Goal: Task Accomplishment & Management: Manage account settings

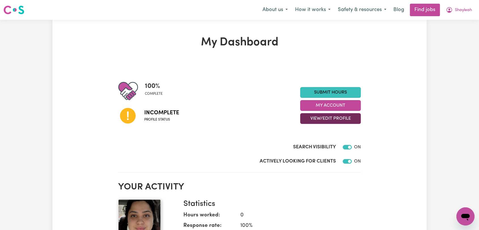
click at [334, 120] on button "View/Edit Profile" at bounding box center [330, 118] width 61 height 11
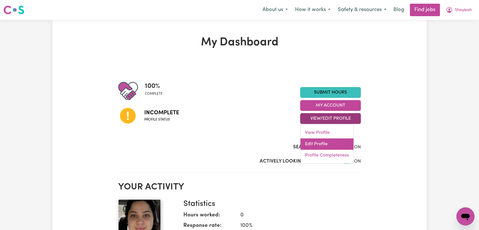
click at [323, 145] on link "Edit Profile" at bounding box center [326, 143] width 53 height 11
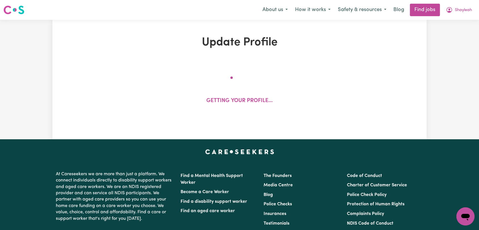
select select "female"
select select "Australian Citizen"
select select "Studying a healthcare related degree or qualification"
select select "40"
select select "42"
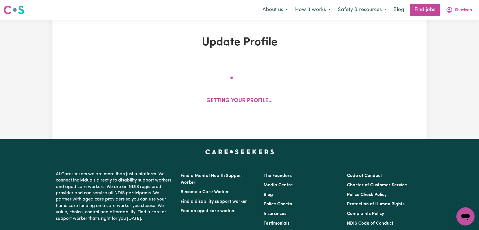
select select "42"
select select "50"
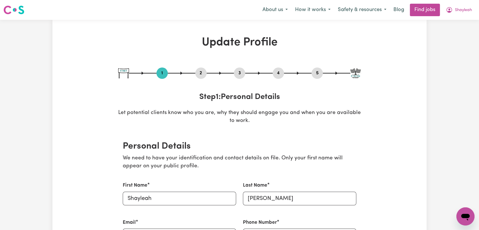
click at [199, 71] on button "2" at bounding box center [200, 72] width 11 height 7
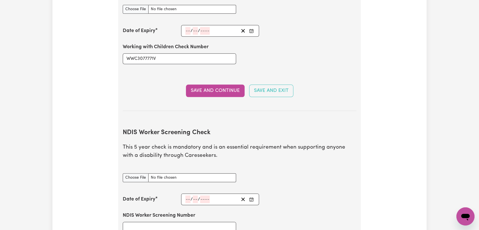
scroll to position [661, 0]
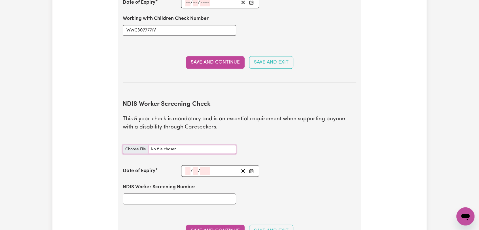
click at [131, 145] on input "NDIS Worker Screening Check document" at bounding box center [179, 149] width 113 height 9
click at [139, 145] on input "NDIS Worker Screening Check document" at bounding box center [179, 149] width 113 height 9
type input "C:\fakepath\Shayleah Parker-NDIS Clearance --.jpg"
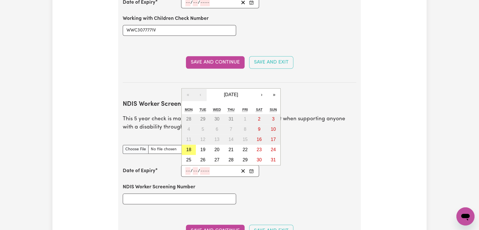
click at [187, 167] on input "number" at bounding box center [187, 171] width 5 height 8
type input "17"
type input "08"
type input "203"
type input "2030-08-17"
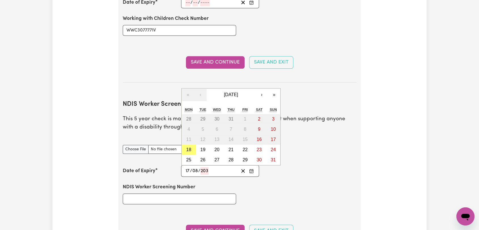
type input "8"
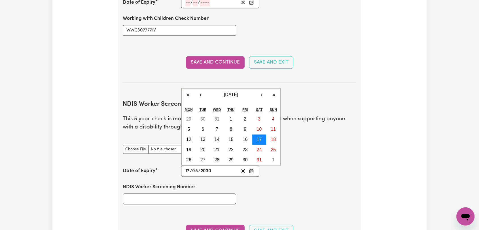
type input "2030"
click at [258, 137] on abbr "17" at bounding box center [258, 139] width 5 height 5
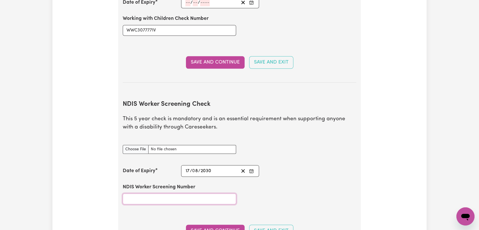
click at [168, 193] on input "NDIS Worker Screening Number" at bounding box center [179, 198] width 113 height 11
type input "24545689"
click at [194, 224] on button "Save and Continue" at bounding box center [215, 230] width 59 height 12
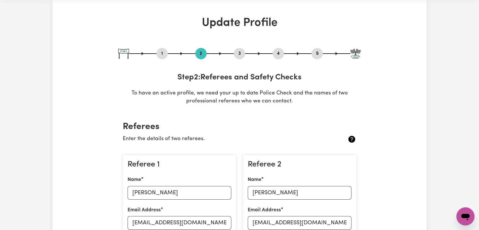
scroll to position [0, 0]
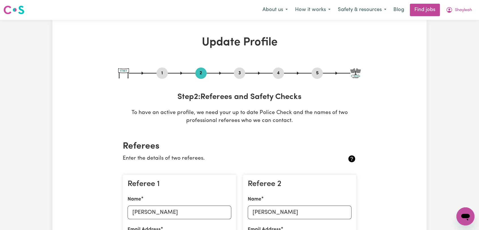
drag, startPoint x: 240, startPoint y: 71, endPoint x: 243, endPoint y: 78, distance: 6.8
click at [240, 72] on button "3" at bounding box center [239, 72] width 11 height 7
select select "2024"
select select "Certificate III (Individual Support)"
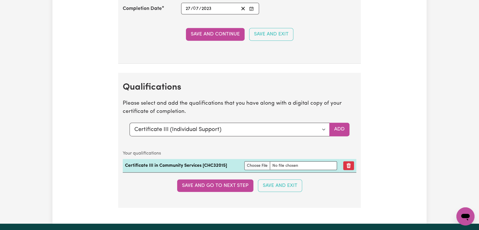
scroll to position [1448, 0]
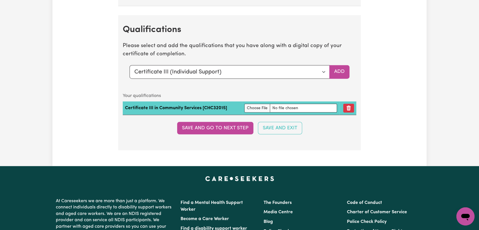
click at [205, 105] on td "Certificate III in Community Services [CHC32015]" at bounding box center [182, 108] width 119 height 14
click at [350, 107] on button "Remove qualification" at bounding box center [348, 108] width 11 height 9
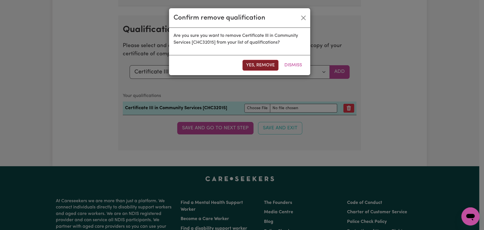
click at [262, 65] on button "Yes, remove" at bounding box center [260, 65] width 36 height 11
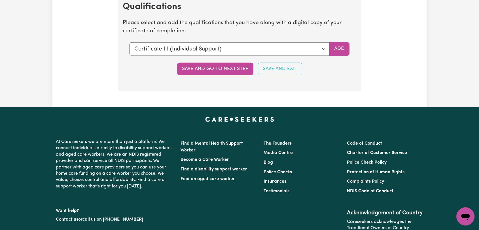
scroll to position [1414, 0]
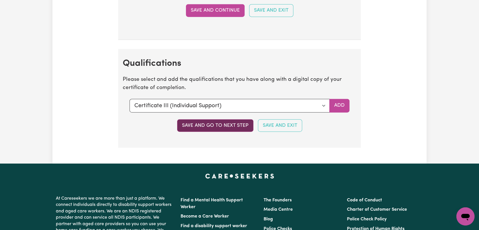
drag, startPoint x: 218, startPoint y: 125, endPoint x: 233, endPoint y: 130, distance: 16.7
click at [218, 125] on button "Save and go to next step" at bounding box center [215, 125] width 76 height 12
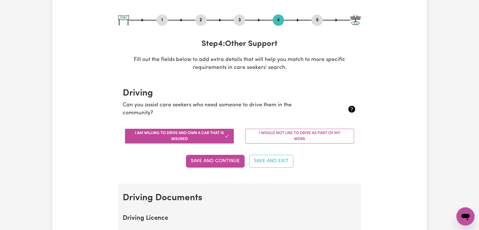
scroll to position [0, 0]
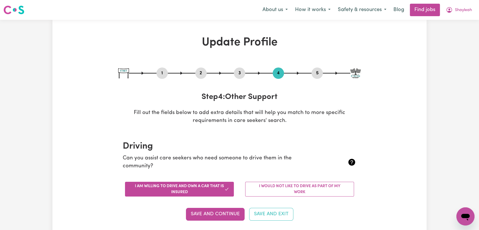
click at [315, 75] on button "5" at bounding box center [316, 72] width 11 height 7
select select "I am providing services by being employed by an organisation"
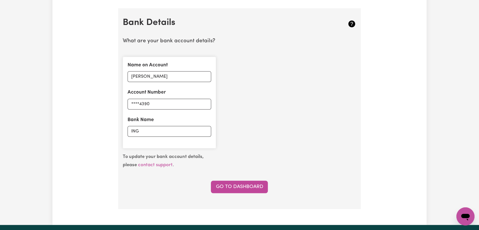
scroll to position [162, 0]
